Goal: Task Accomplishment & Management: Complete application form

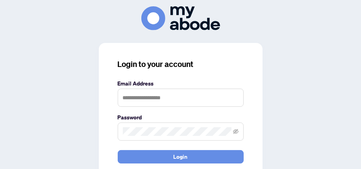
type input "**********"
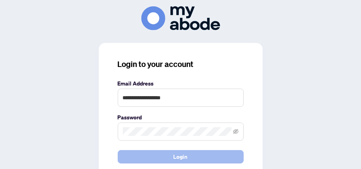
click at [169, 157] on button "Login" at bounding box center [181, 156] width 126 height 13
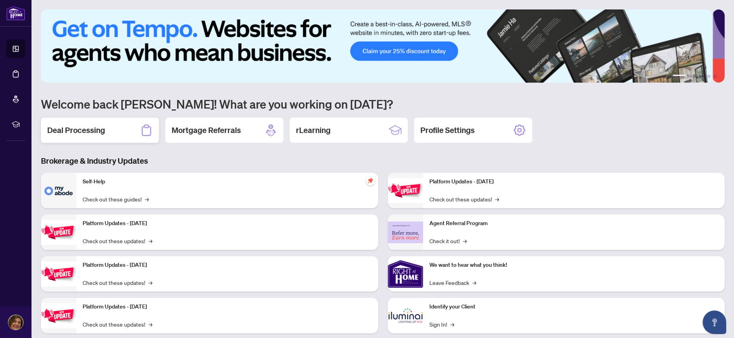
click at [79, 129] on h2 "Deal Processing" at bounding box center [76, 130] width 58 height 11
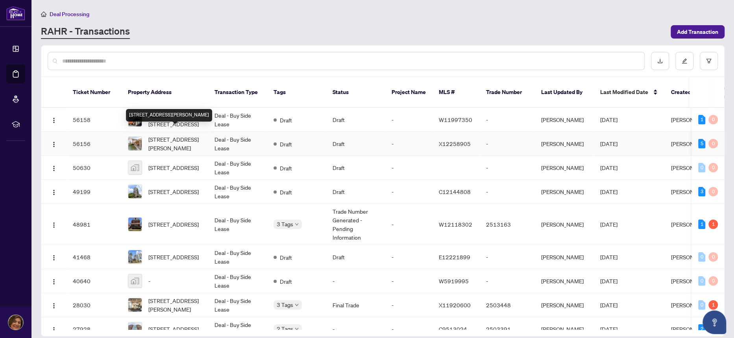
click at [171, 135] on span "[STREET_ADDRESS][PERSON_NAME]" at bounding box center [175, 143] width 54 height 17
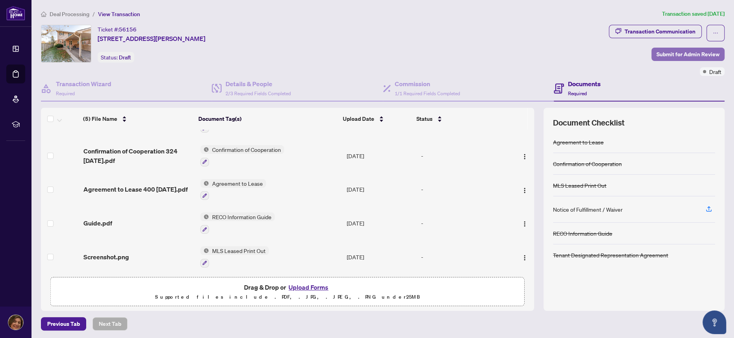
click at [668, 53] on span "Submit for Admin Review" at bounding box center [688, 54] width 63 height 13
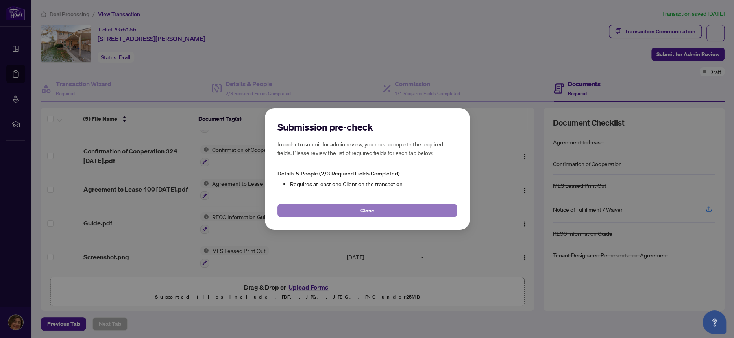
click at [391, 210] on button "Close" at bounding box center [368, 210] width 180 height 13
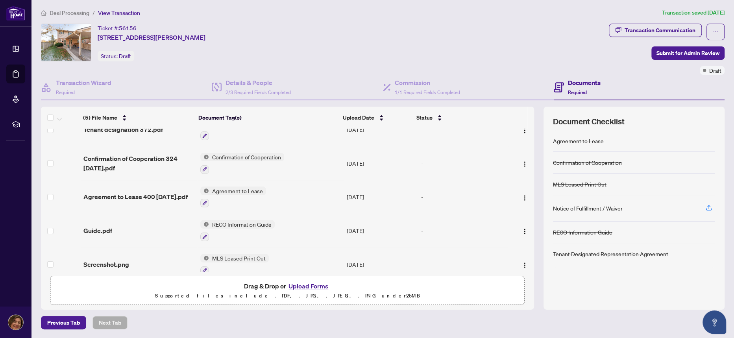
scroll to position [25, 0]
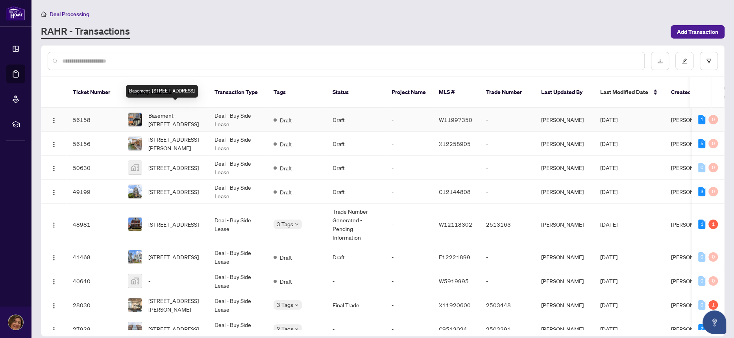
click at [172, 111] on span "Basement-[STREET_ADDRESS]" at bounding box center [175, 119] width 54 height 17
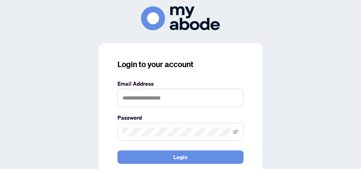
type input "**********"
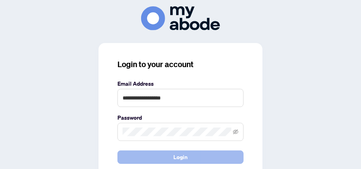
click at [190, 154] on button "Login" at bounding box center [180, 156] width 126 height 13
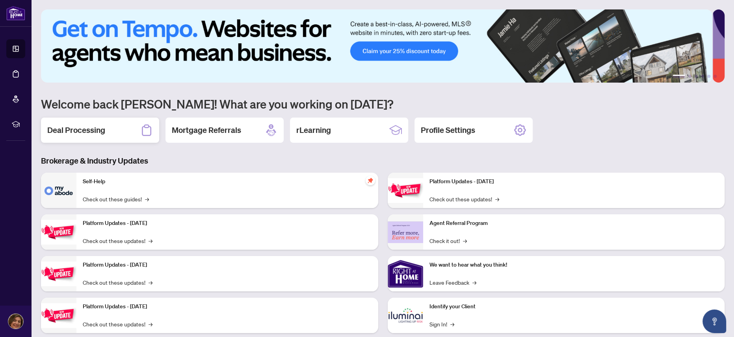
click at [73, 129] on h2 "Deal Processing" at bounding box center [76, 130] width 58 height 11
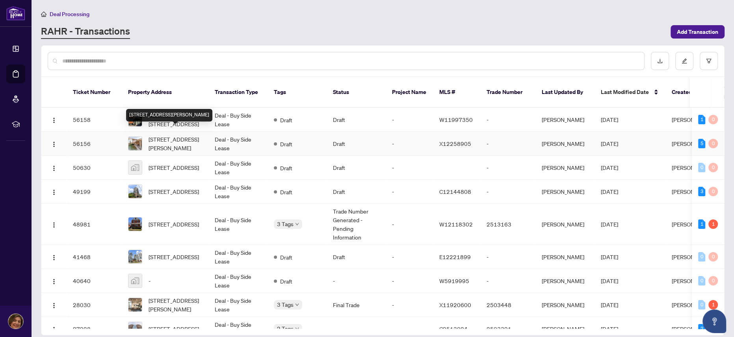
click at [188, 135] on span "Unit 7-160 Conway Dr, London South, Ontario N6E 3M4, Canada" at bounding box center [175, 143] width 54 height 17
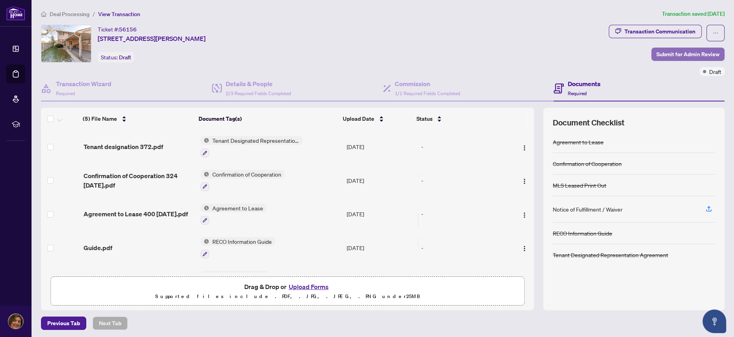
click at [673, 53] on span "Submit for Admin Review" at bounding box center [687, 54] width 63 height 13
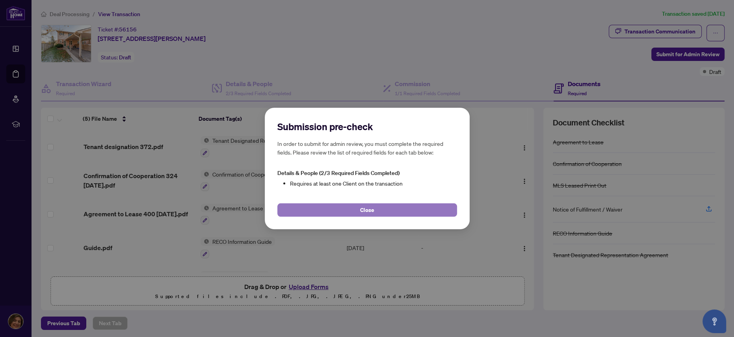
click at [381, 206] on button "Close" at bounding box center [367, 210] width 180 height 13
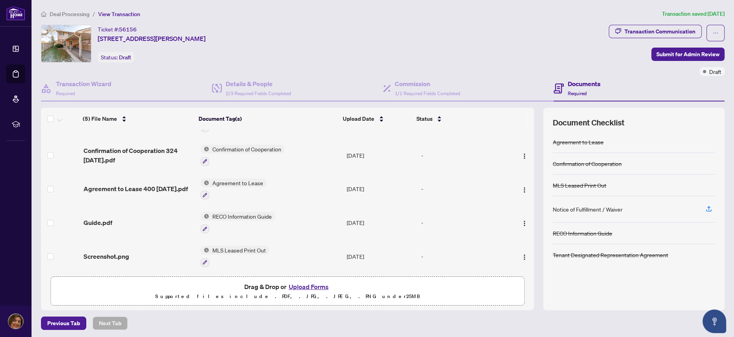
scroll to position [1, 0]
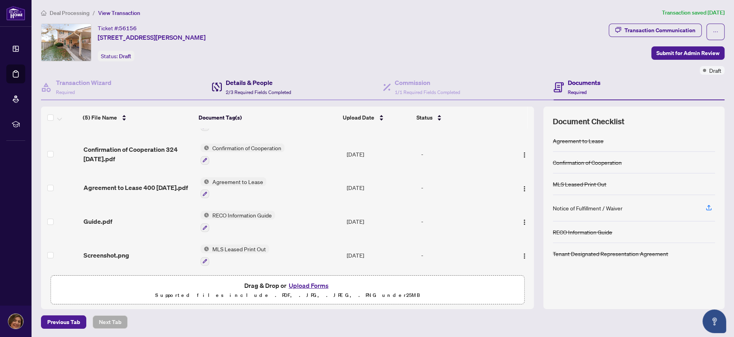
click at [247, 85] on h4 "Details & People" at bounding box center [258, 82] width 65 height 9
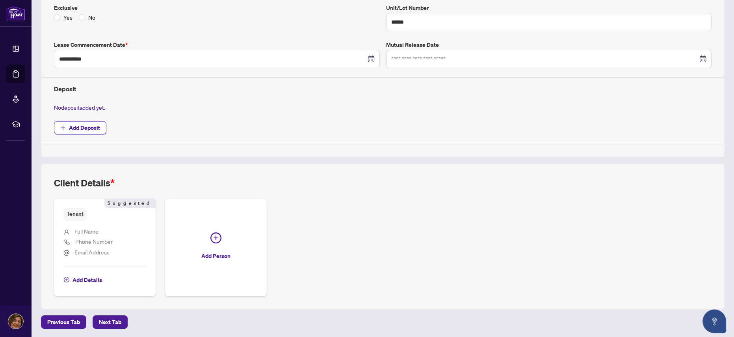
scroll to position [214, 0]
click at [84, 281] on span "Add Details" at bounding box center [87, 279] width 30 height 13
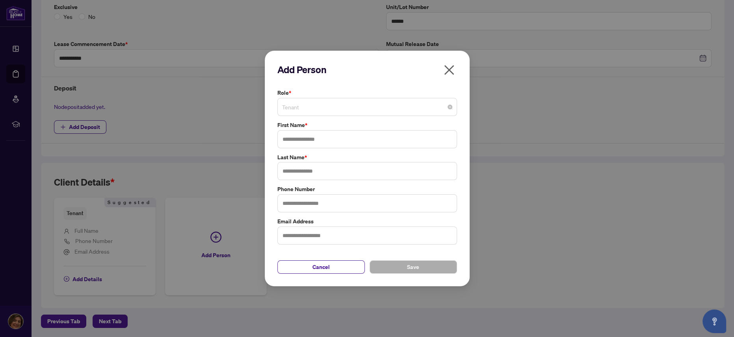
click at [325, 109] on span "Tenant" at bounding box center [367, 107] width 170 height 15
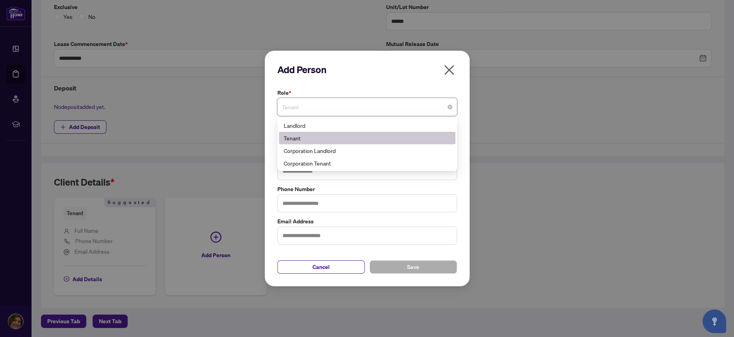
click at [308, 137] on div "Tenant" at bounding box center [367, 138] width 167 height 9
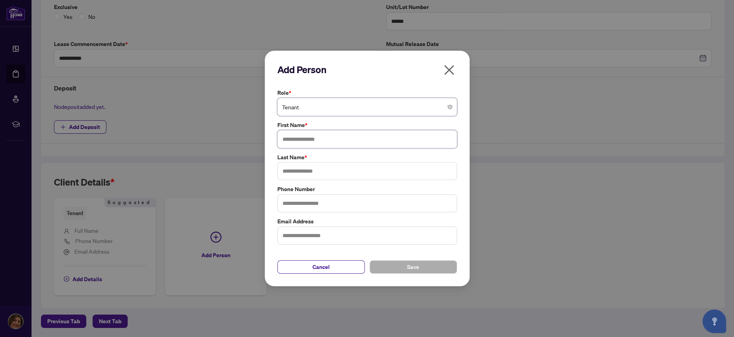
drag, startPoint x: 318, startPoint y: 141, endPoint x: 317, endPoint y: 130, distance: 10.3
click at [317, 136] on input "text" at bounding box center [367, 139] width 180 height 18
type input "*******"
click at [337, 174] on input "text" at bounding box center [367, 171] width 180 height 18
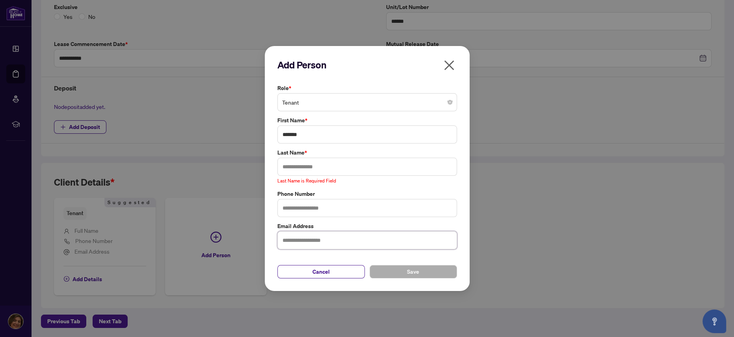
click at [333, 244] on input "text" at bounding box center [367, 241] width 180 height 18
type input "*"
drag, startPoint x: 284, startPoint y: 206, endPoint x: 285, endPoint y: 193, distance: 13.0
click at [284, 206] on input "text" at bounding box center [367, 208] width 180 height 18
type input "**********"
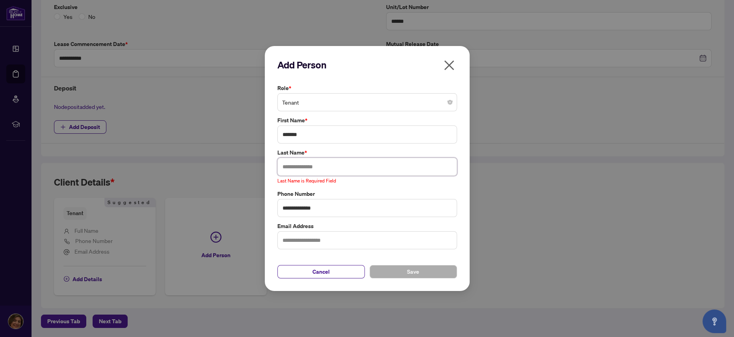
click at [302, 171] on input "text" at bounding box center [367, 167] width 180 height 18
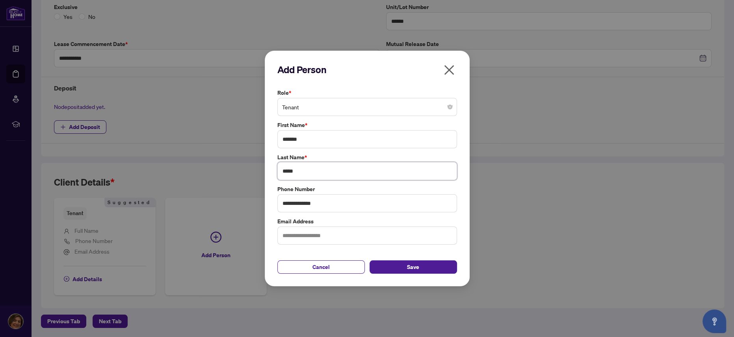
type input "*****"
click at [328, 237] on input "text" at bounding box center [367, 236] width 180 height 18
type input "**********"
click at [405, 261] on button "Save" at bounding box center [412, 267] width 87 height 13
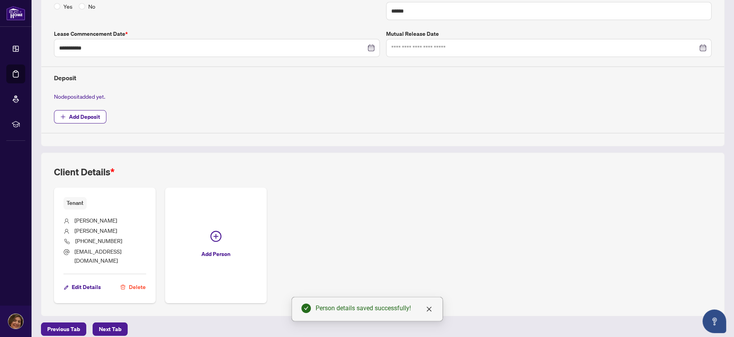
scroll to position [0, 0]
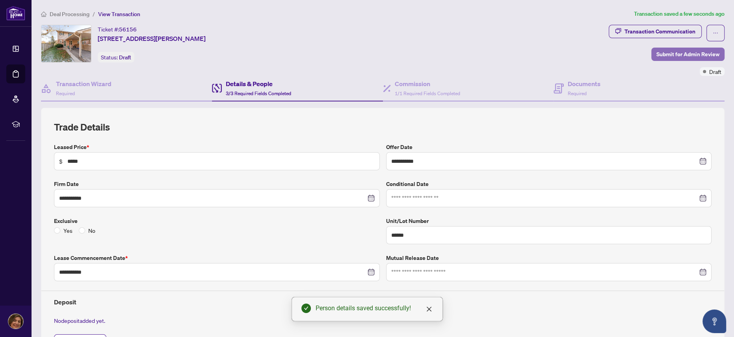
click at [690, 54] on span "Submit for Admin Review" at bounding box center [687, 54] width 63 height 13
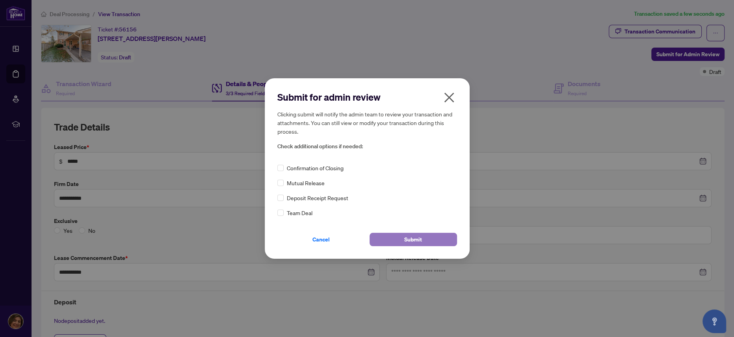
click at [388, 238] on button "Submit" at bounding box center [412, 239] width 87 height 13
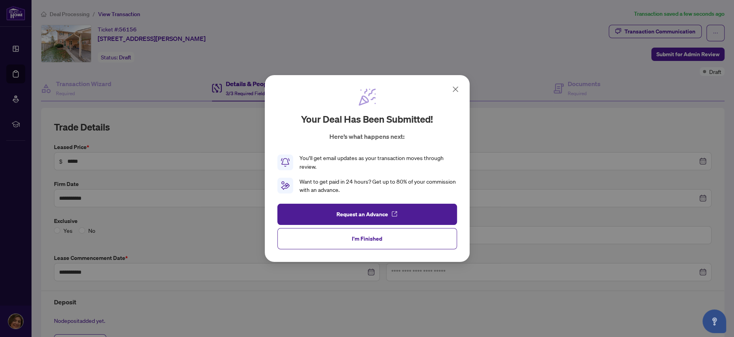
click at [368, 239] on span "I'm Finished" at bounding box center [367, 239] width 30 height 13
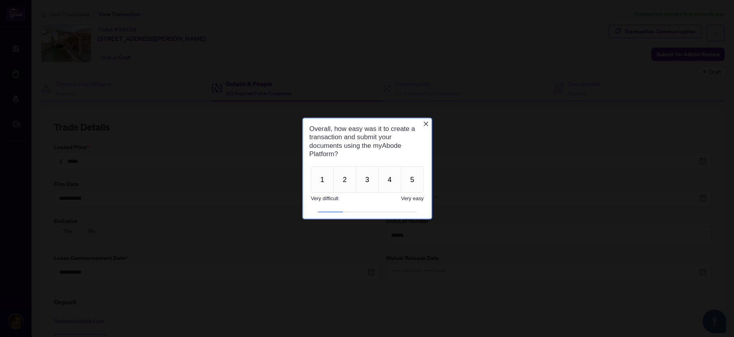
click at [424, 122] on icon "Close button" at bounding box center [425, 124] width 6 height 6
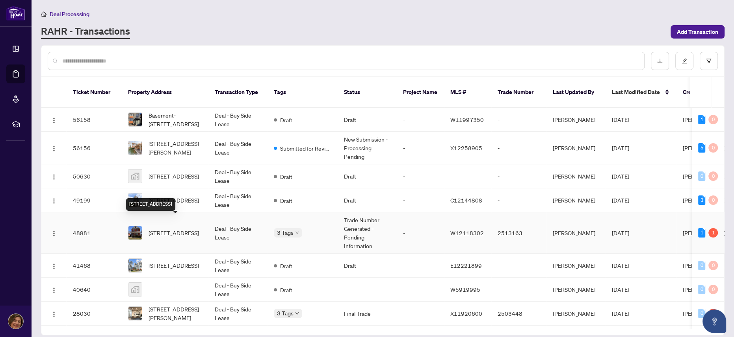
click at [175, 229] on span "[STREET_ADDRESS]" at bounding box center [173, 233] width 50 height 9
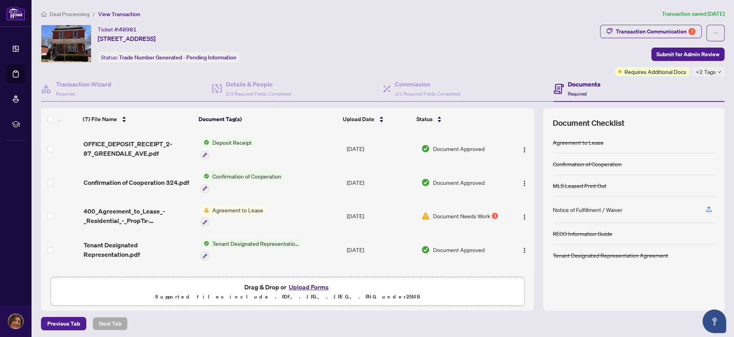
scroll to position [11, 0]
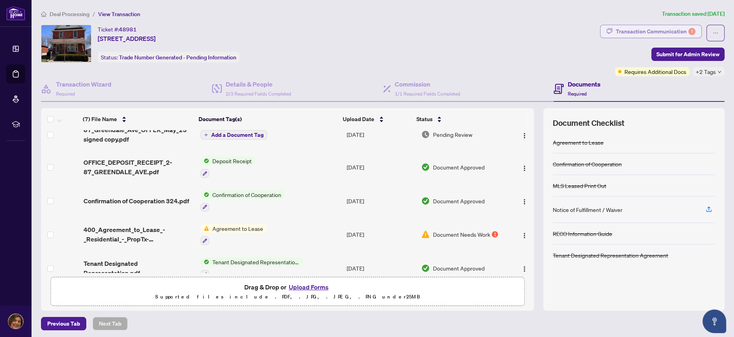
click at [642, 28] on div "Transaction Communication 1" at bounding box center [656, 31] width 80 height 13
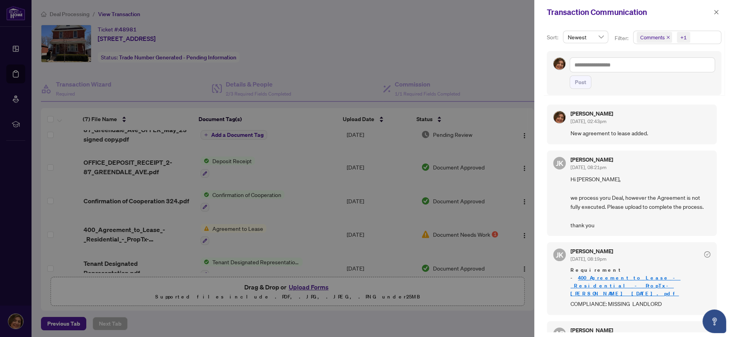
click at [465, 52] on div at bounding box center [367, 168] width 734 height 337
click at [717, 15] on span "button" at bounding box center [716, 12] width 6 height 13
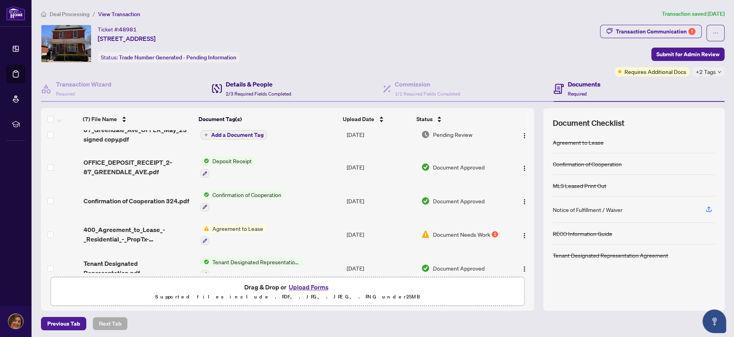
click at [244, 88] on h4 "Details & People" at bounding box center [258, 84] width 65 height 9
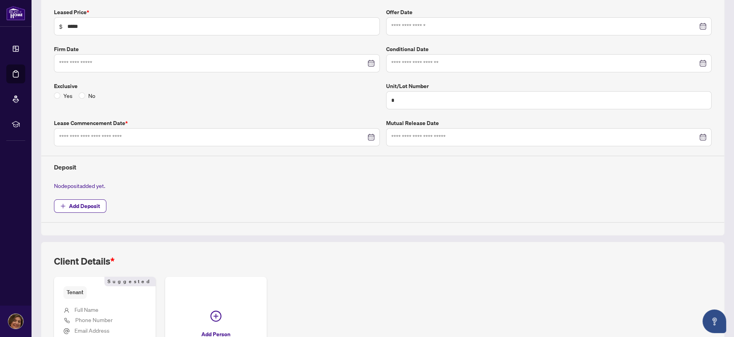
type input "**********"
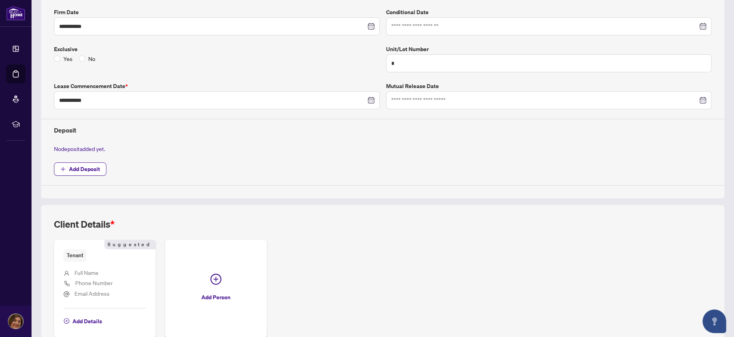
scroll to position [215, 0]
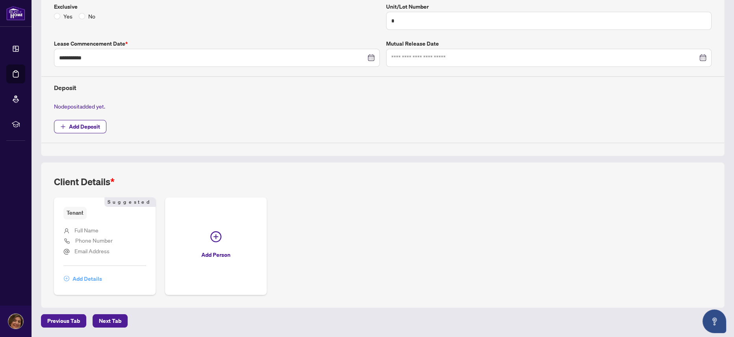
click at [95, 275] on span "Add Details" at bounding box center [87, 279] width 30 height 13
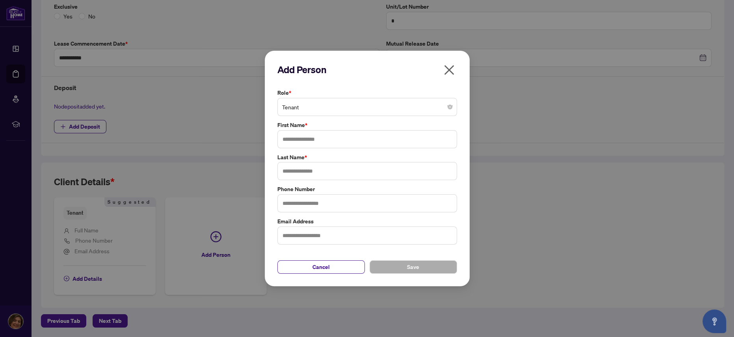
click at [338, 102] on span "Tenant" at bounding box center [367, 107] width 170 height 15
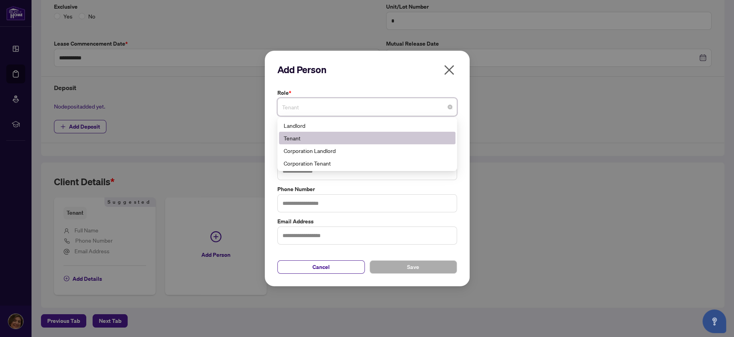
click at [319, 141] on div "Tenant" at bounding box center [367, 138] width 167 height 9
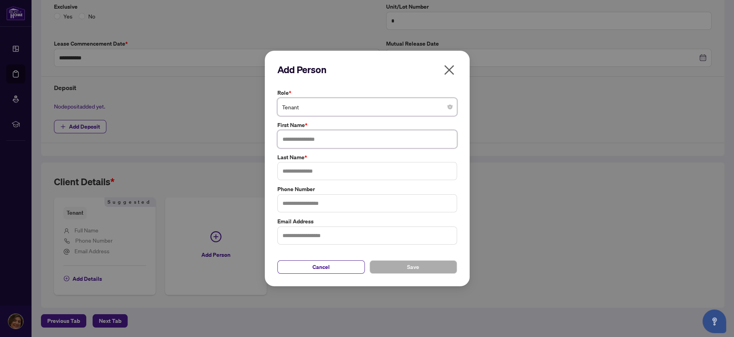
click at [312, 145] on input "text" at bounding box center [367, 139] width 180 height 18
type input "******"
click at [313, 172] on input "text" at bounding box center [367, 171] width 180 height 18
click at [315, 235] on input "text" at bounding box center [367, 236] width 180 height 18
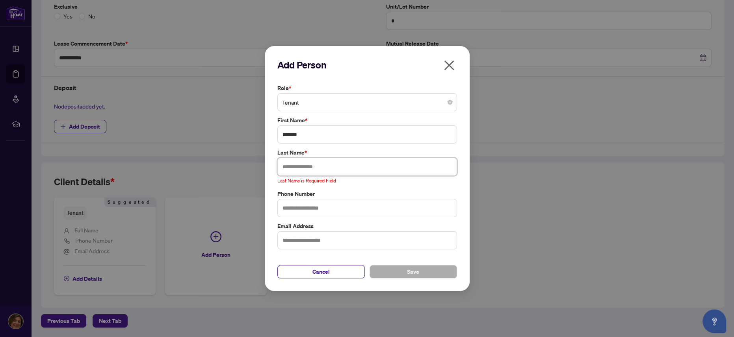
click at [312, 165] on input "text" at bounding box center [367, 167] width 180 height 18
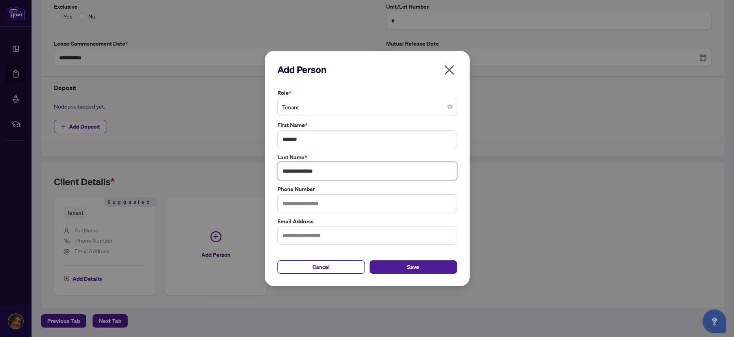
type input "**********"
click at [290, 233] on input "text" at bounding box center [367, 236] width 180 height 18
click at [250, 242] on div "**********" at bounding box center [367, 168] width 734 height 337
type input "*"
click at [225, 234] on div "**********" at bounding box center [367, 168] width 734 height 337
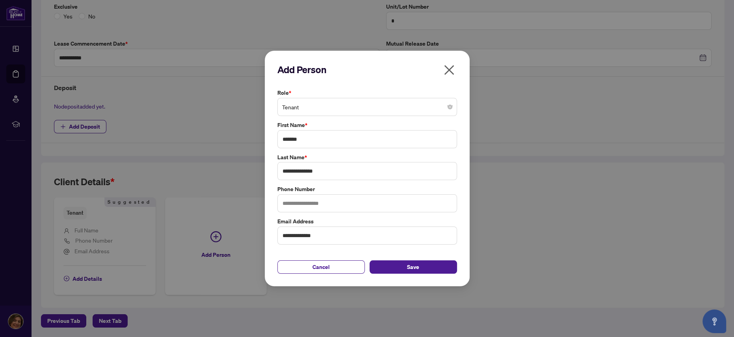
drag, startPoint x: 335, startPoint y: 225, endPoint x: 323, endPoint y: 234, distance: 14.7
click at [323, 234] on div "**********" at bounding box center [367, 231] width 184 height 28
click at [323, 234] on input "**********" at bounding box center [367, 236] width 180 height 18
type input "**********"
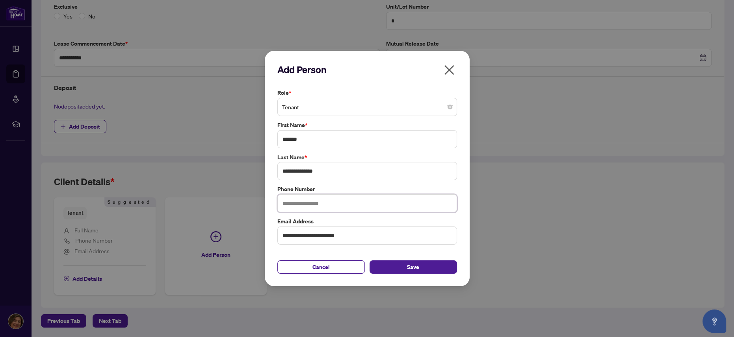
click at [305, 202] on input "text" at bounding box center [367, 204] width 180 height 18
click at [342, 205] on input "text" at bounding box center [367, 204] width 180 height 18
type input "**********"
click at [402, 268] on button "Save" at bounding box center [412, 267] width 87 height 13
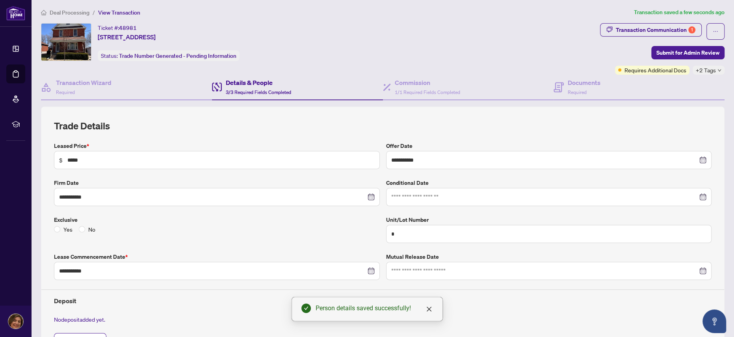
scroll to position [0, 0]
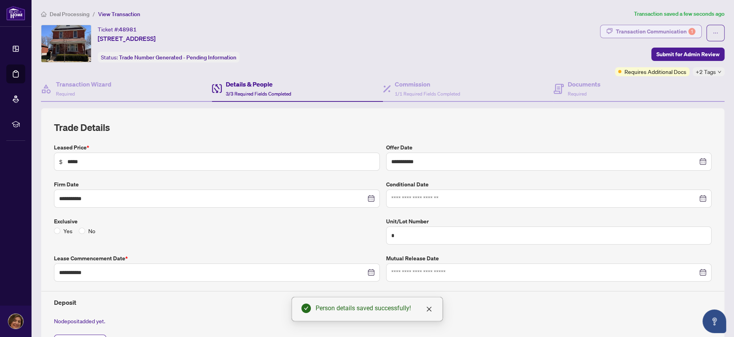
click at [636, 29] on div "Transaction Communication 1" at bounding box center [656, 31] width 80 height 13
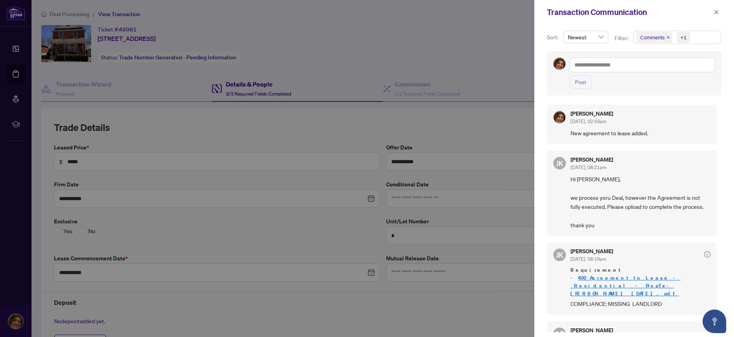
click at [502, 33] on div at bounding box center [367, 168] width 734 height 337
click at [716, 17] on span "button" at bounding box center [716, 12] width 6 height 13
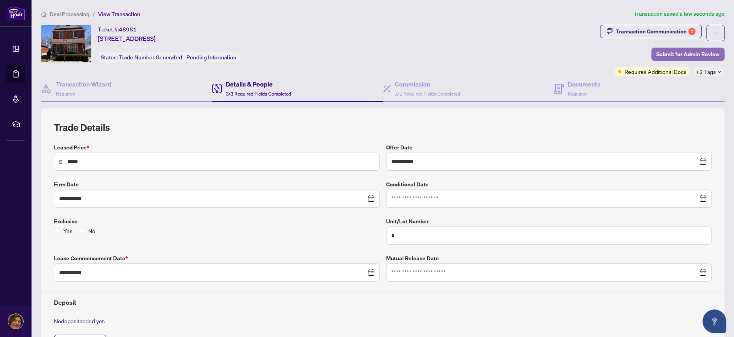
click at [663, 54] on span "Submit for Admin Review" at bounding box center [687, 54] width 63 height 13
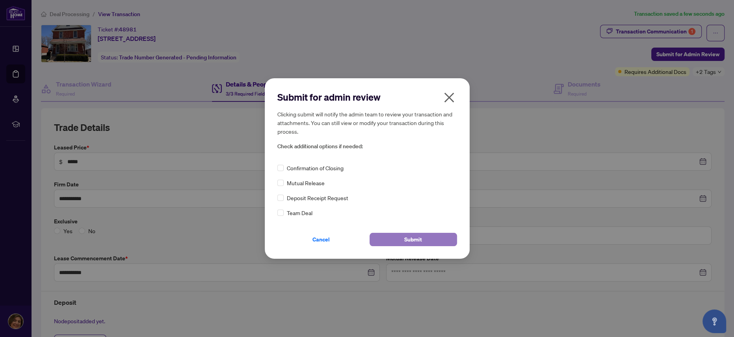
click at [397, 234] on button "Submit" at bounding box center [412, 239] width 87 height 13
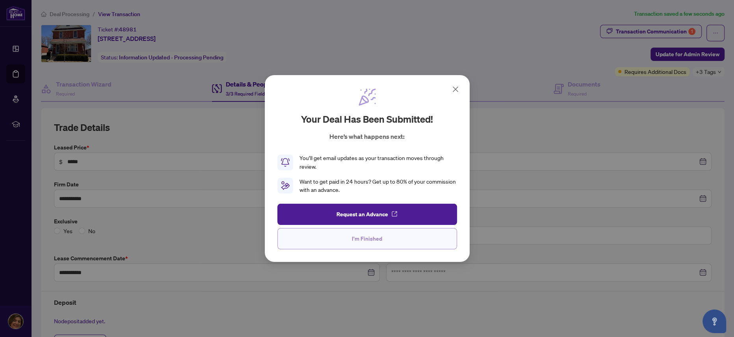
click at [391, 240] on button "I'm Finished" at bounding box center [367, 238] width 180 height 21
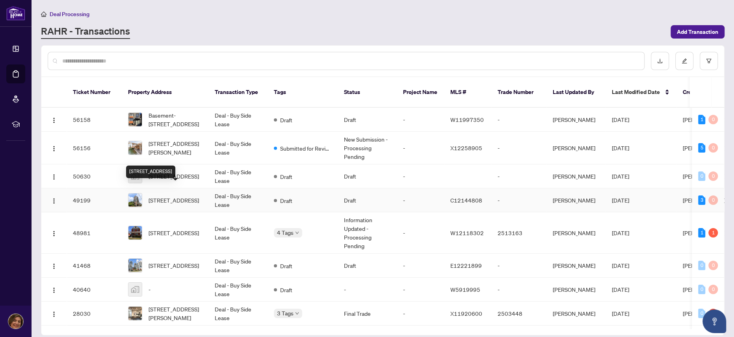
click at [173, 196] on span "[STREET_ADDRESS]" at bounding box center [173, 200] width 50 height 9
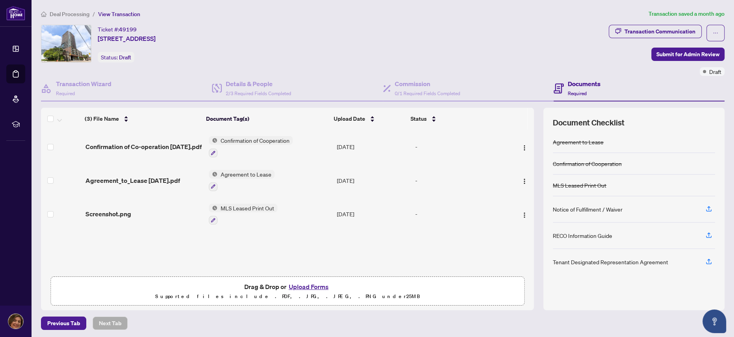
scroll to position [1, 0]
